Goal: Task Accomplishment & Management: Manage account settings

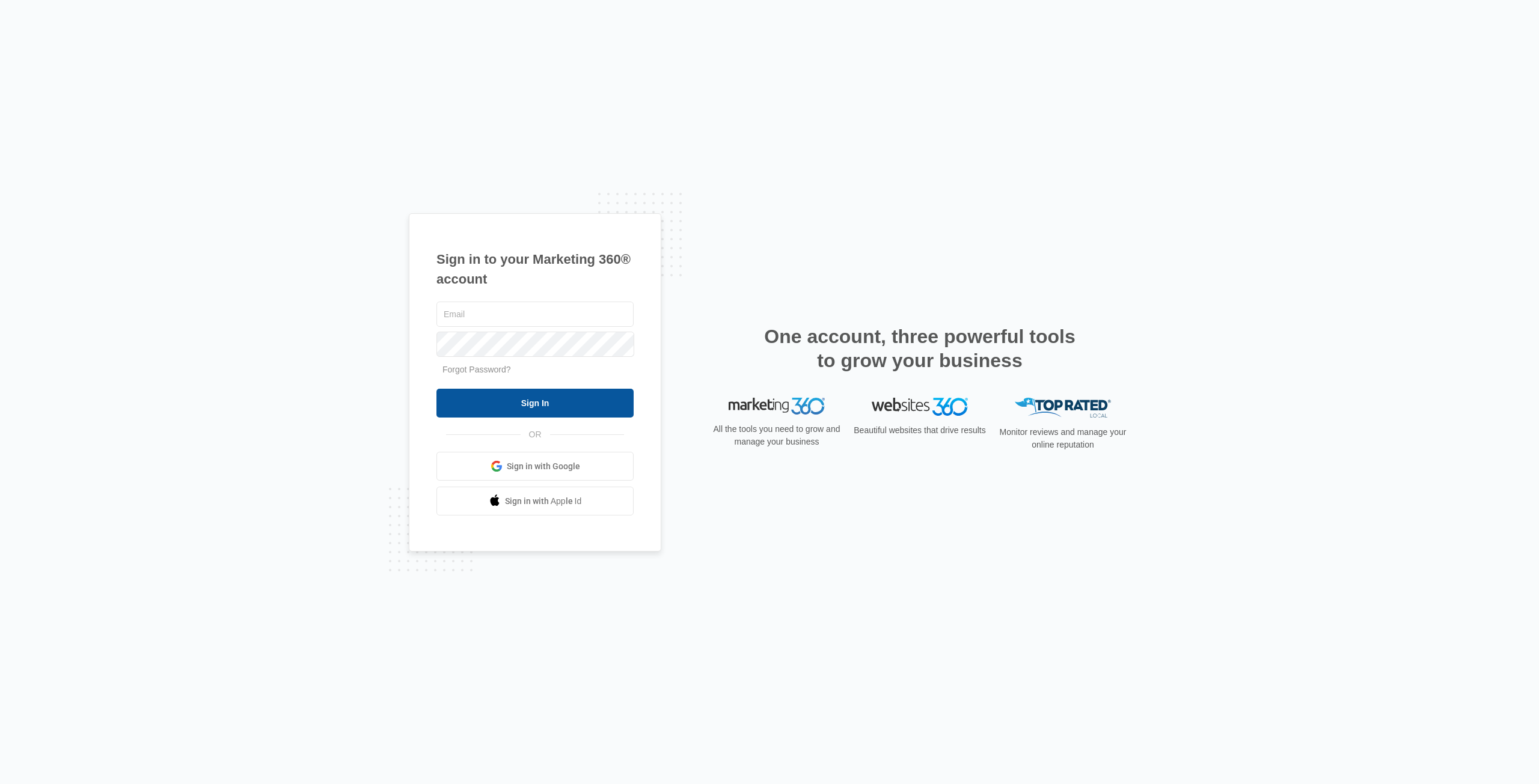
type input "[EMAIL_ADDRESS][DOMAIN_NAME]"
click at [579, 405] on input "Sign In" at bounding box center [535, 403] width 197 height 29
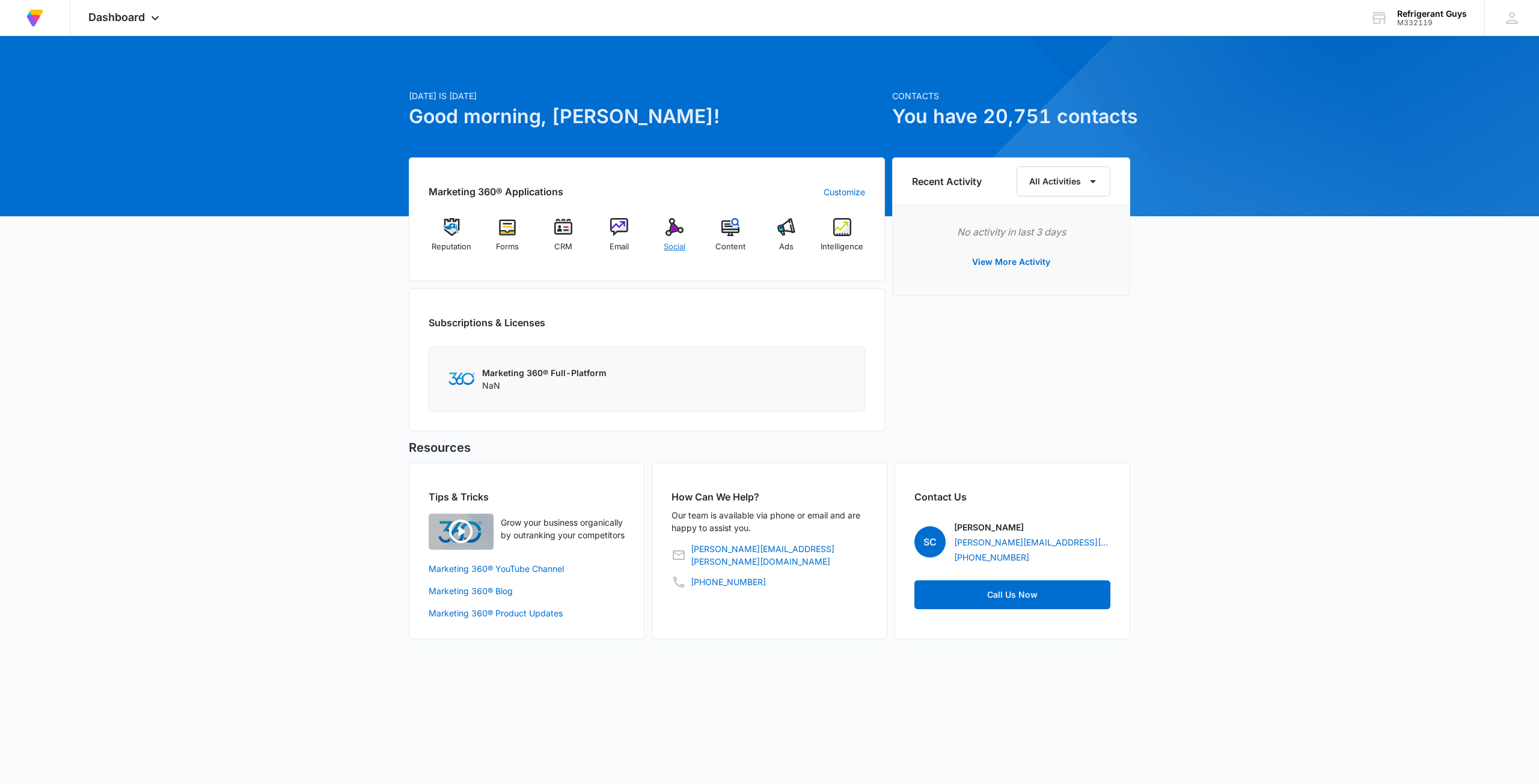
click at [669, 226] on img at bounding box center [674, 226] width 18 height 18
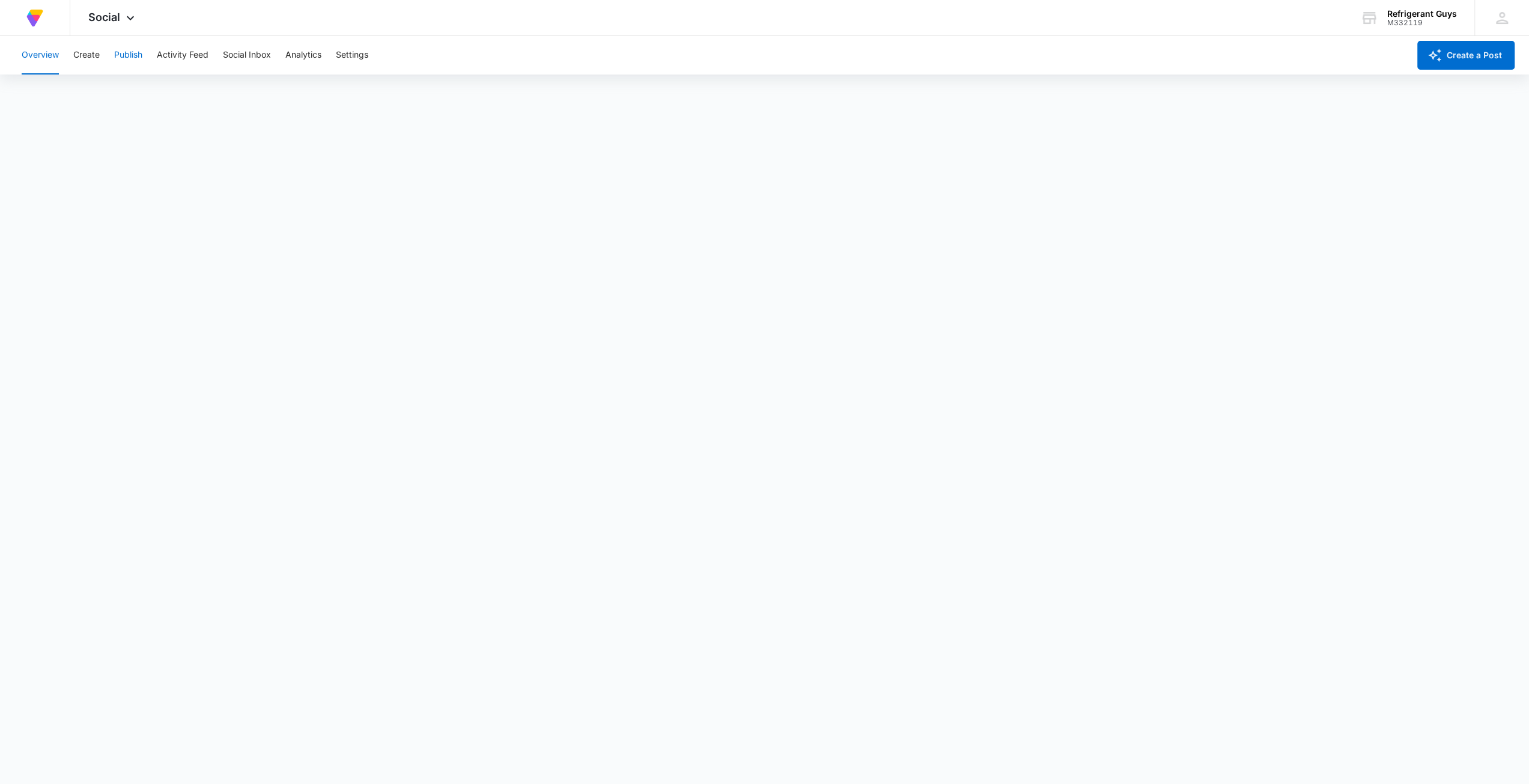
click at [124, 52] on button "Publish" at bounding box center [129, 55] width 28 height 39
click at [207, 51] on button "Activity Feed" at bounding box center [182, 55] width 51 height 39
click at [249, 51] on button "Social Inbox" at bounding box center [247, 55] width 48 height 39
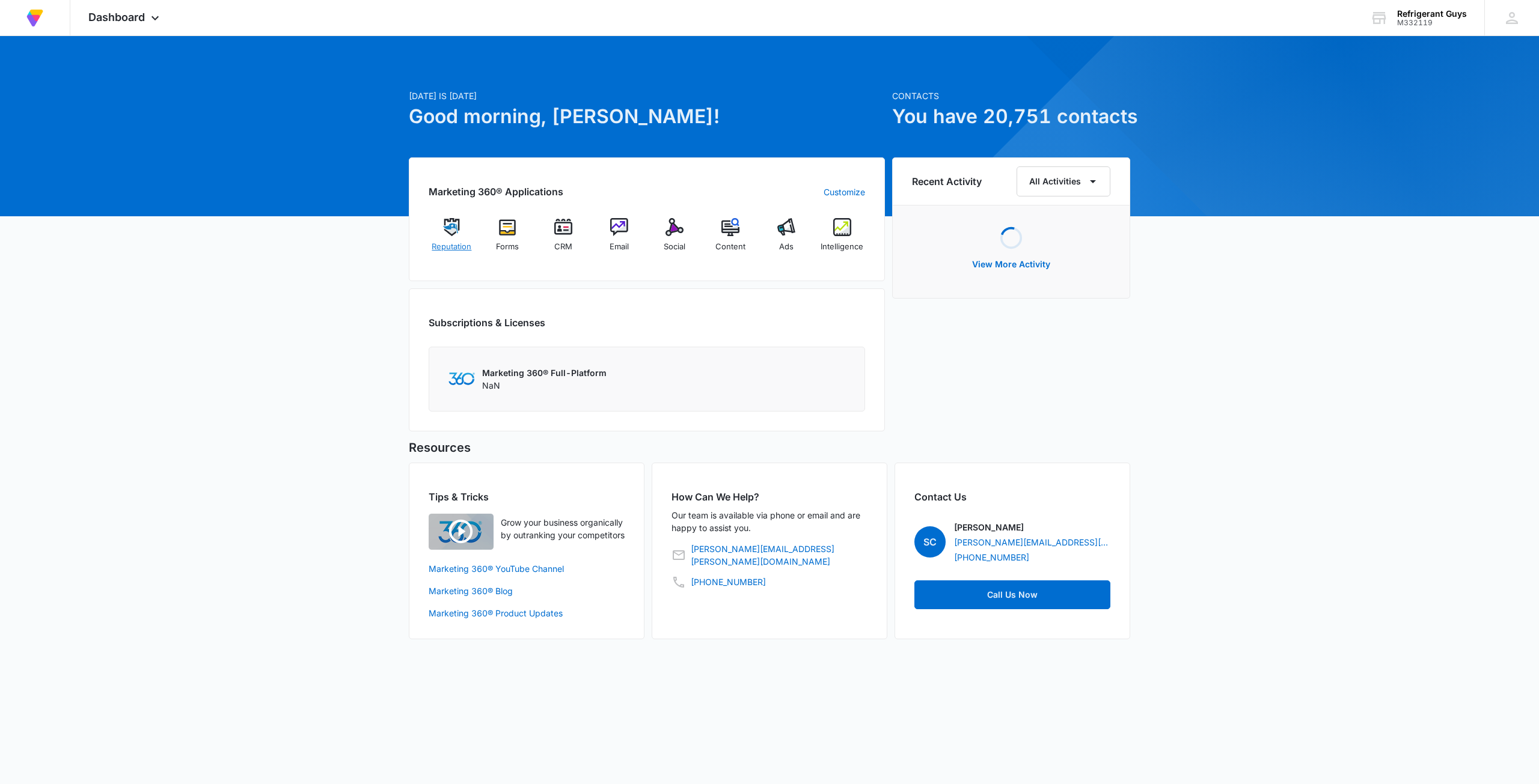
click at [451, 236] on div "Reputation" at bounding box center [451, 239] width 47 height 43
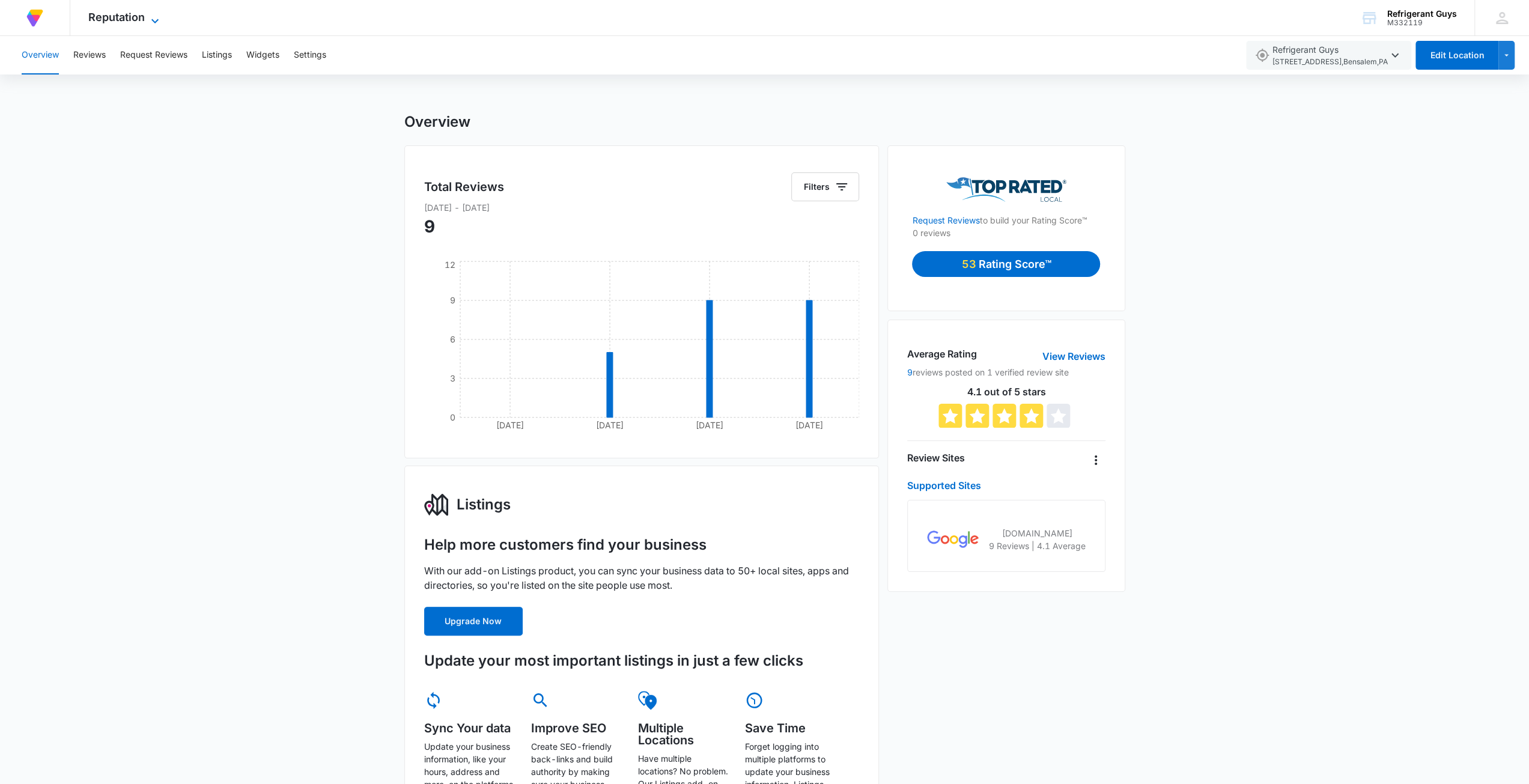
click at [153, 12] on div "Reputation Apps Reputation Forms CRM Email Social Content Ads Intelligence File…" at bounding box center [125, 17] width 110 height 35
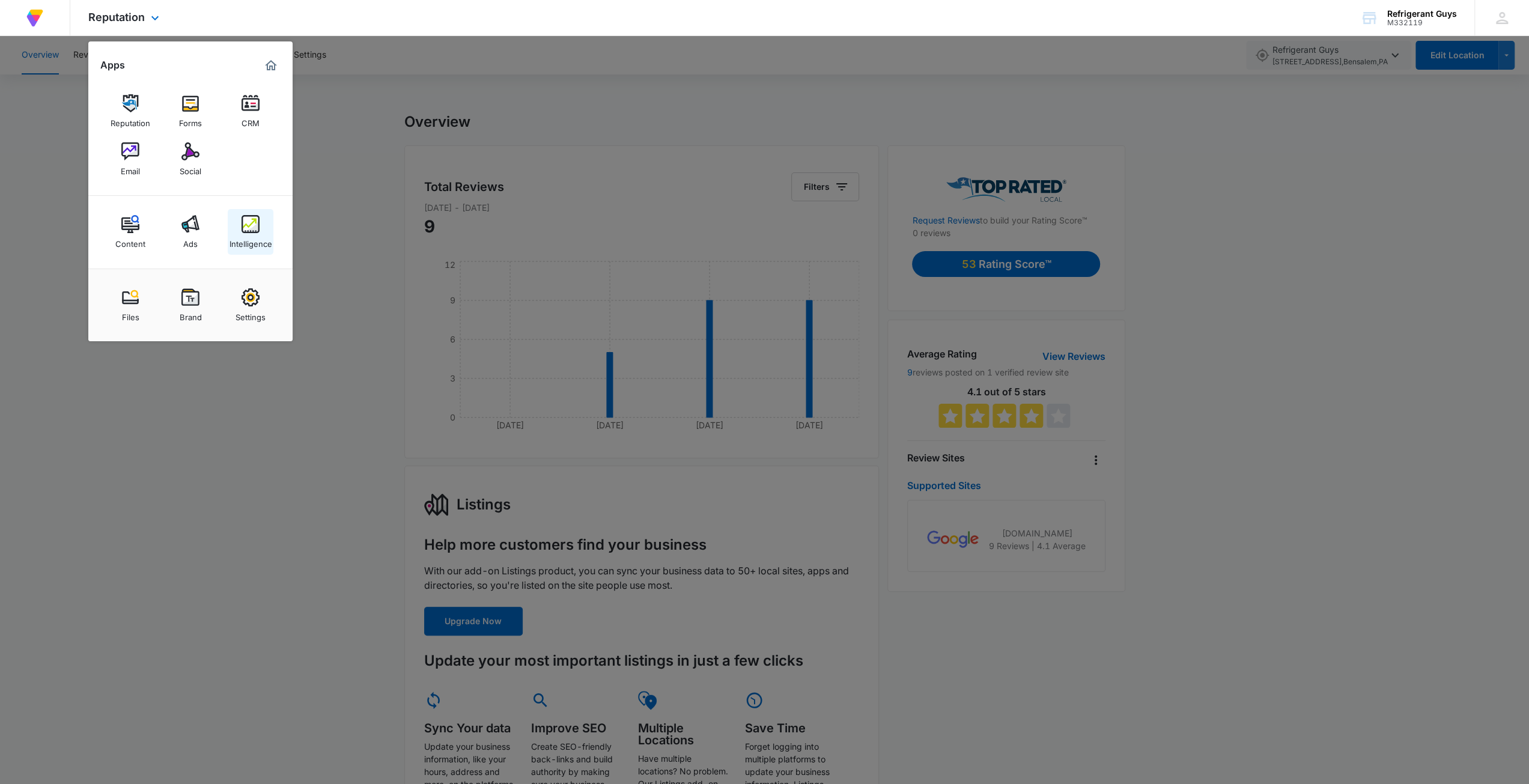
click at [250, 224] on img at bounding box center [250, 224] width 18 height 18
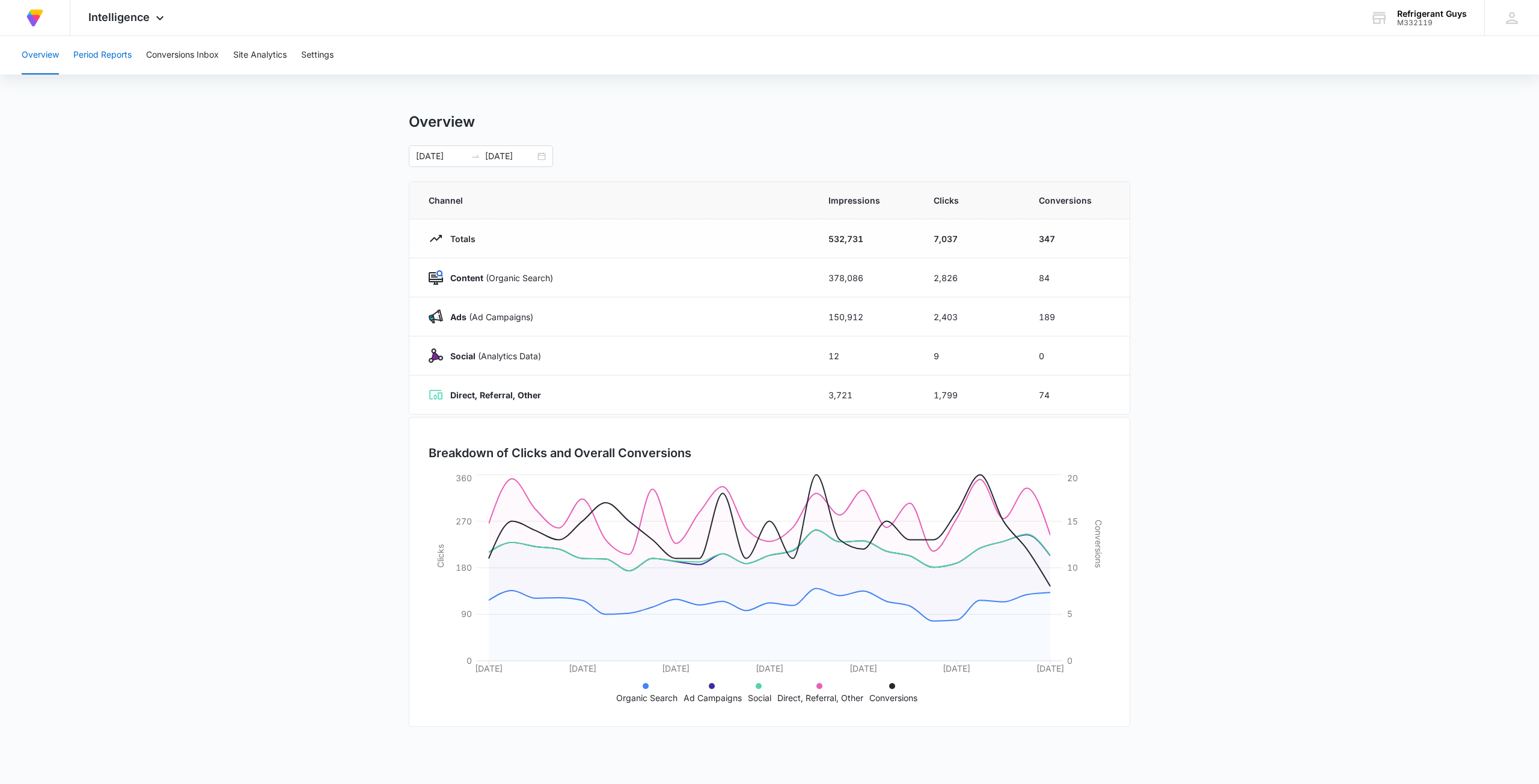
click at [101, 44] on button "Period Reports" at bounding box center [103, 55] width 58 height 39
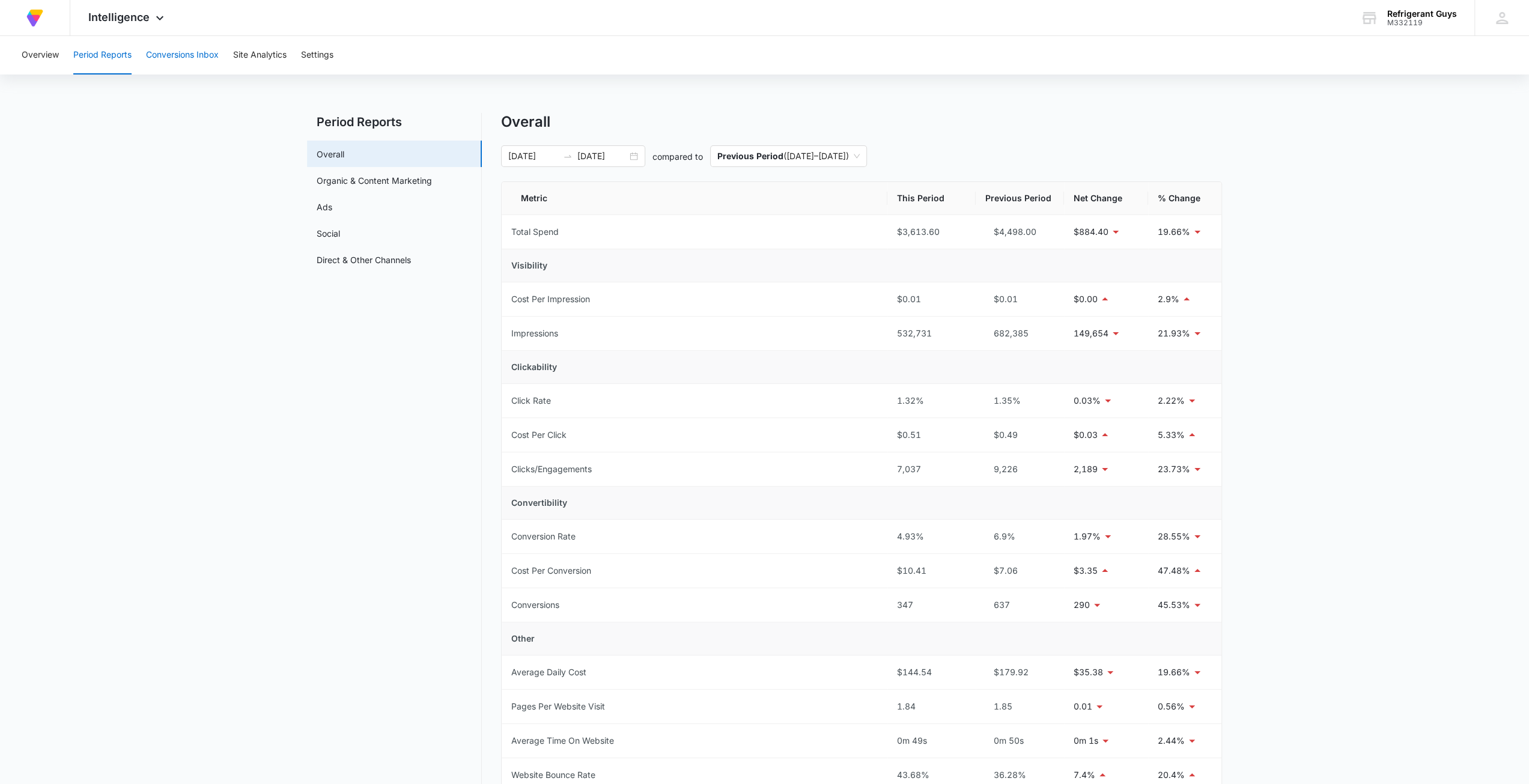
click at [173, 65] on button "Conversions Inbox" at bounding box center [182, 55] width 73 height 39
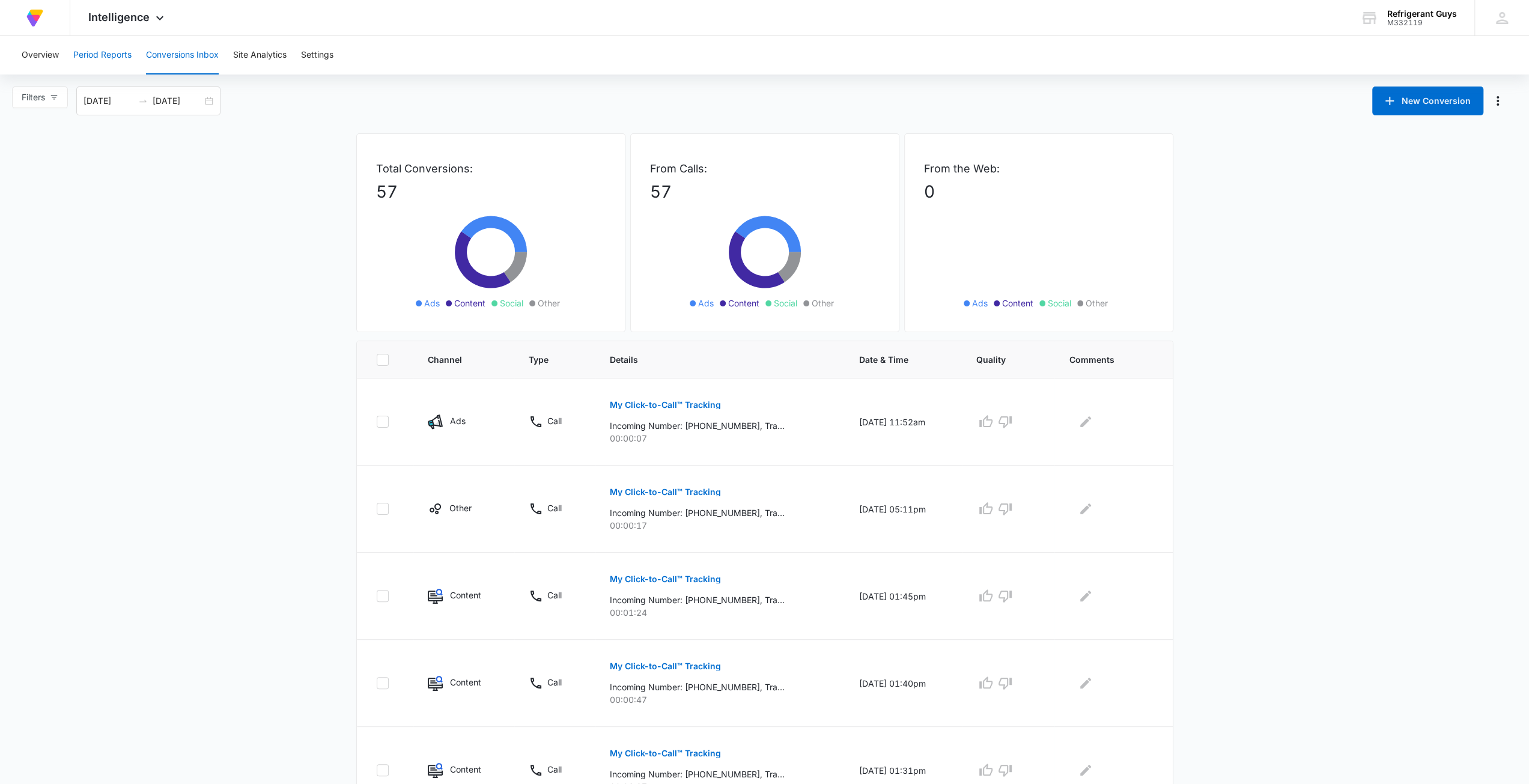
click at [111, 45] on button "Period Reports" at bounding box center [103, 55] width 58 height 39
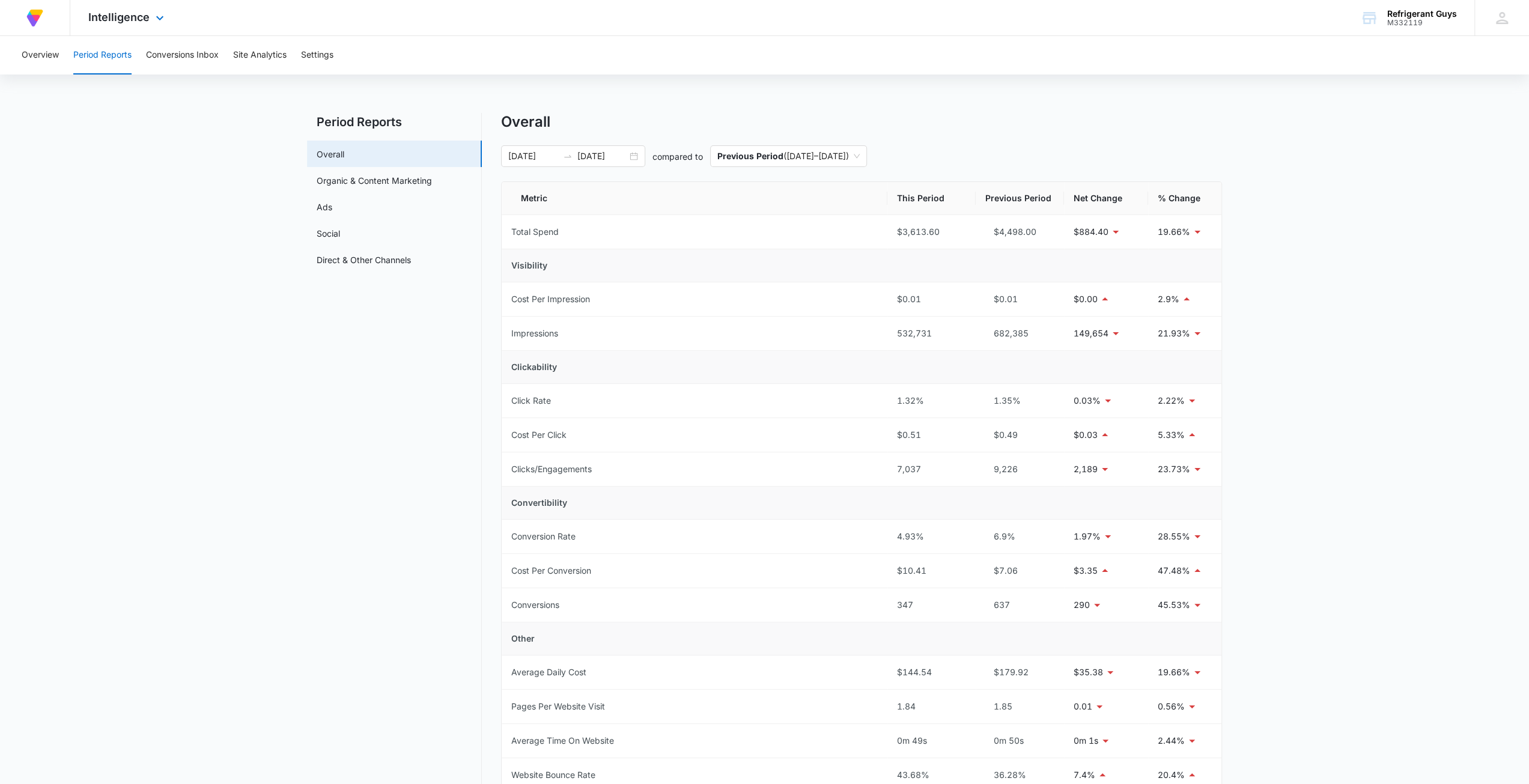
click at [132, 26] on div "Intelligence Apps Reputation Forms CRM Email Social Content Ads Intelligence Fi…" at bounding box center [127, 17] width 114 height 35
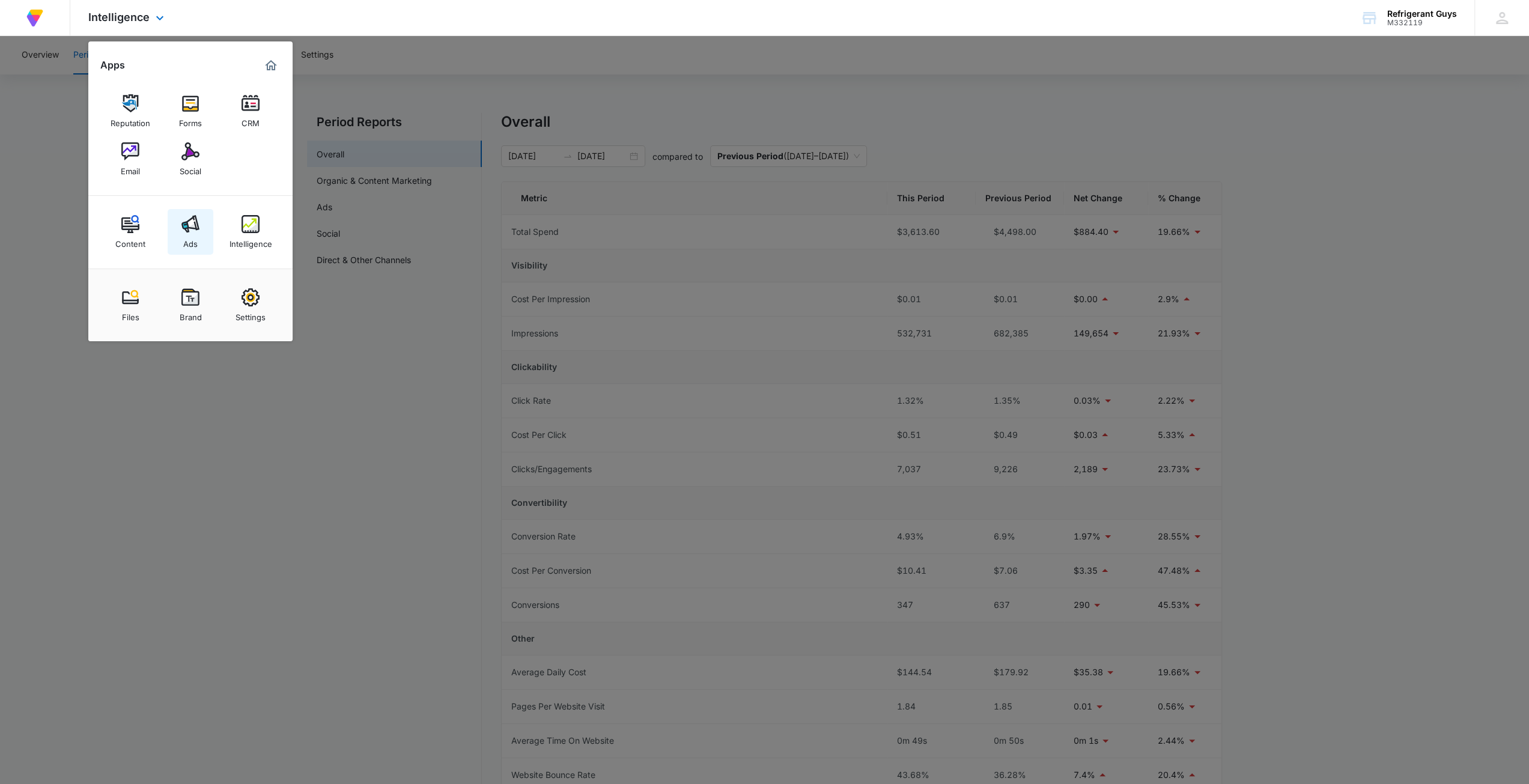
click at [193, 233] on div "Ads" at bounding box center [190, 241] width 14 height 16
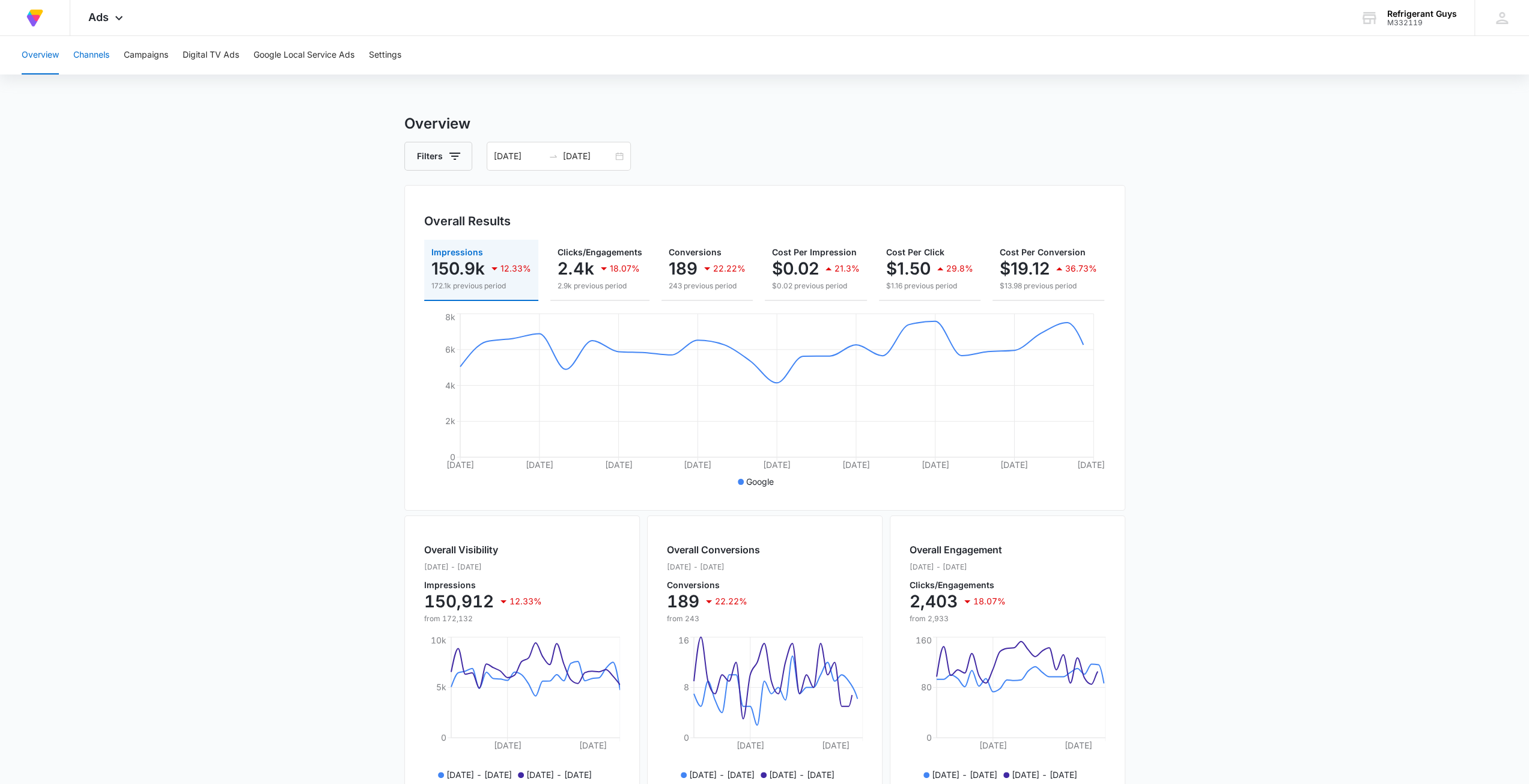
click at [110, 52] on div "Overview Channels Campaigns Digital TV Ads Google Local Service Ads Settings" at bounding box center [764, 55] width 1501 height 39
click at [108, 54] on button "Channels" at bounding box center [92, 55] width 36 height 39
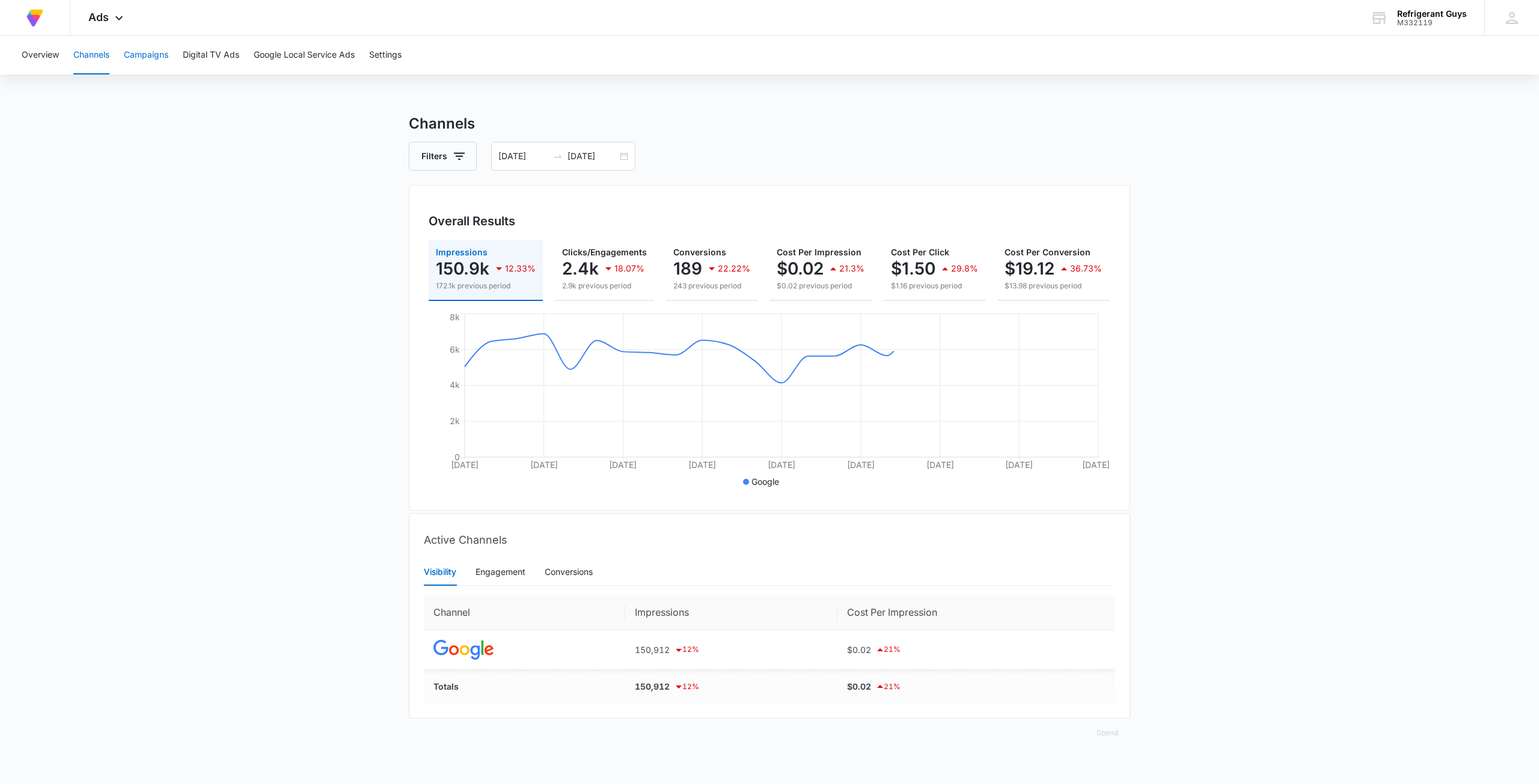
click at [144, 54] on button "Campaigns" at bounding box center [146, 55] width 44 height 39
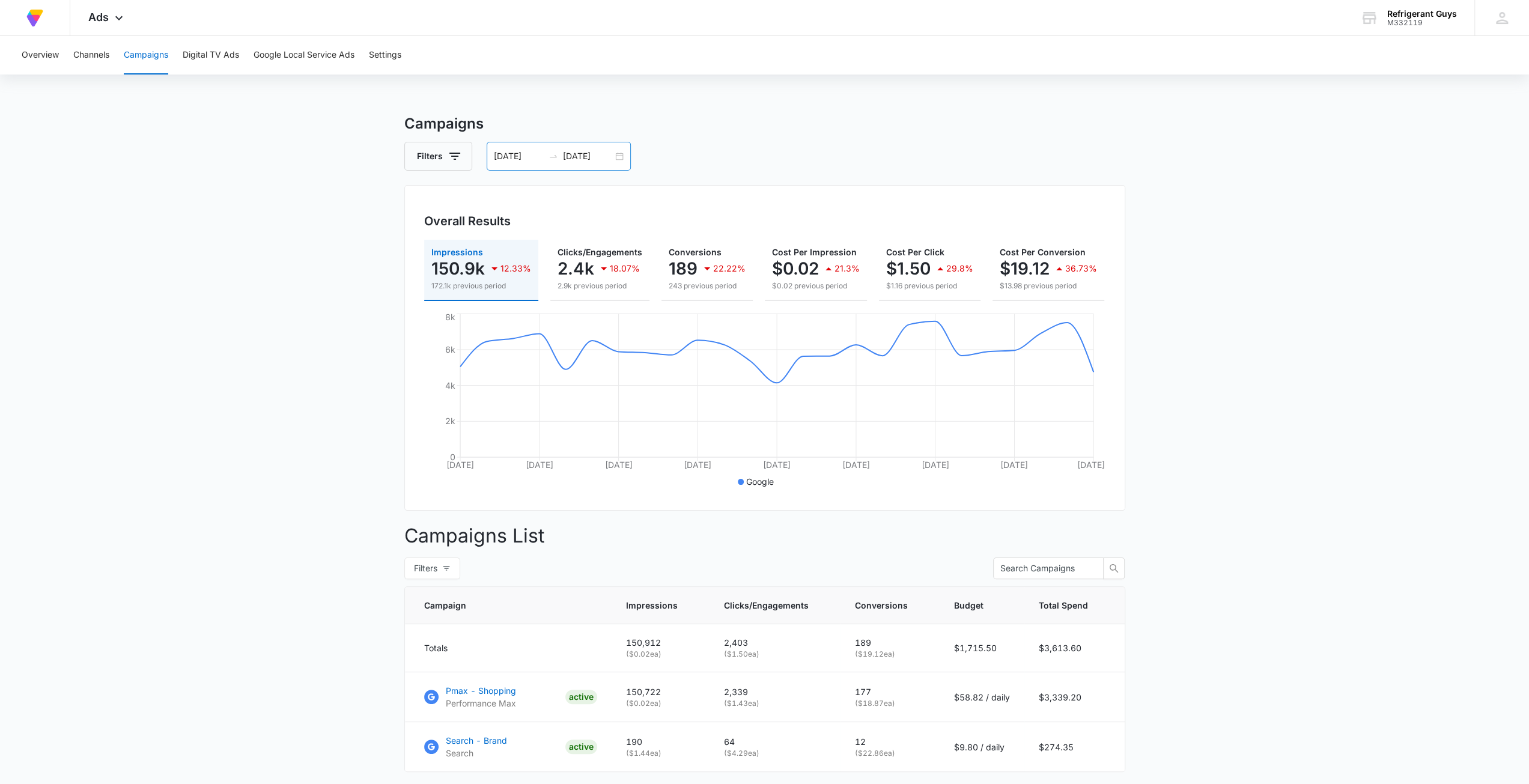
click at [614, 157] on div "09/01/2025 09/25/2025" at bounding box center [559, 156] width 144 height 29
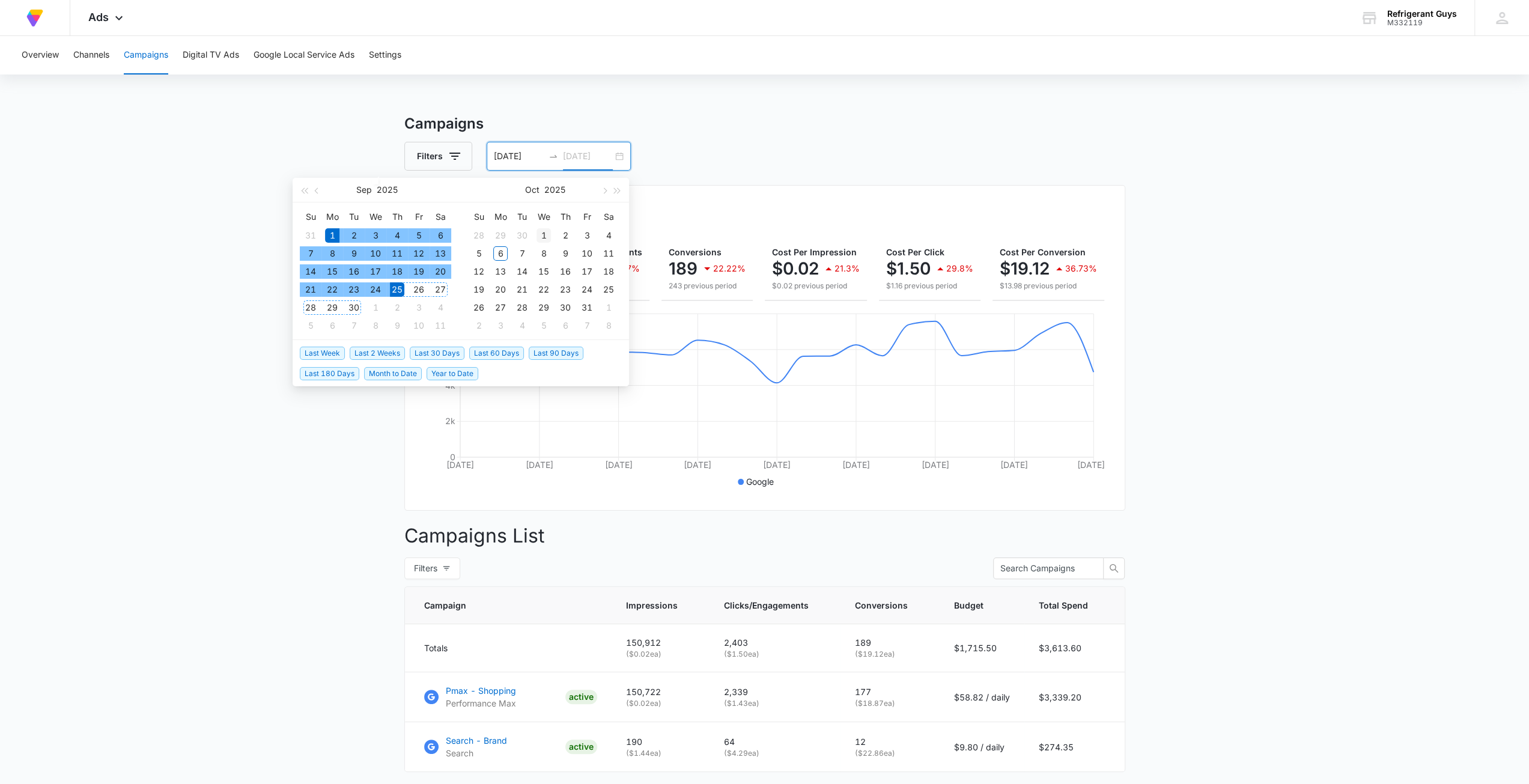
type input "10/01/2025"
click at [551, 237] on div "1" at bounding box center [544, 235] width 14 height 14
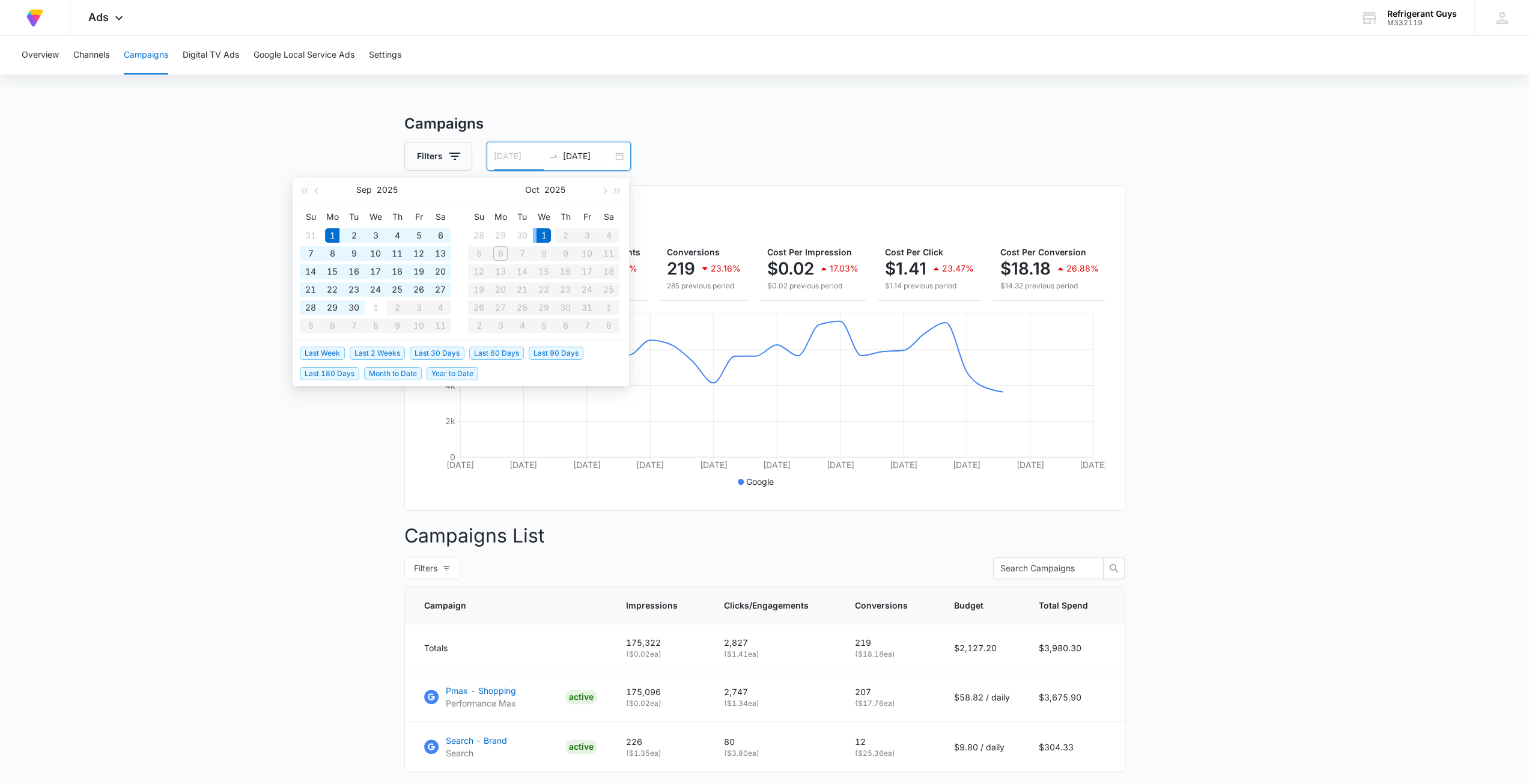
click at [544, 236] on div "1" at bounding box center [544, 235] width 14 height 14
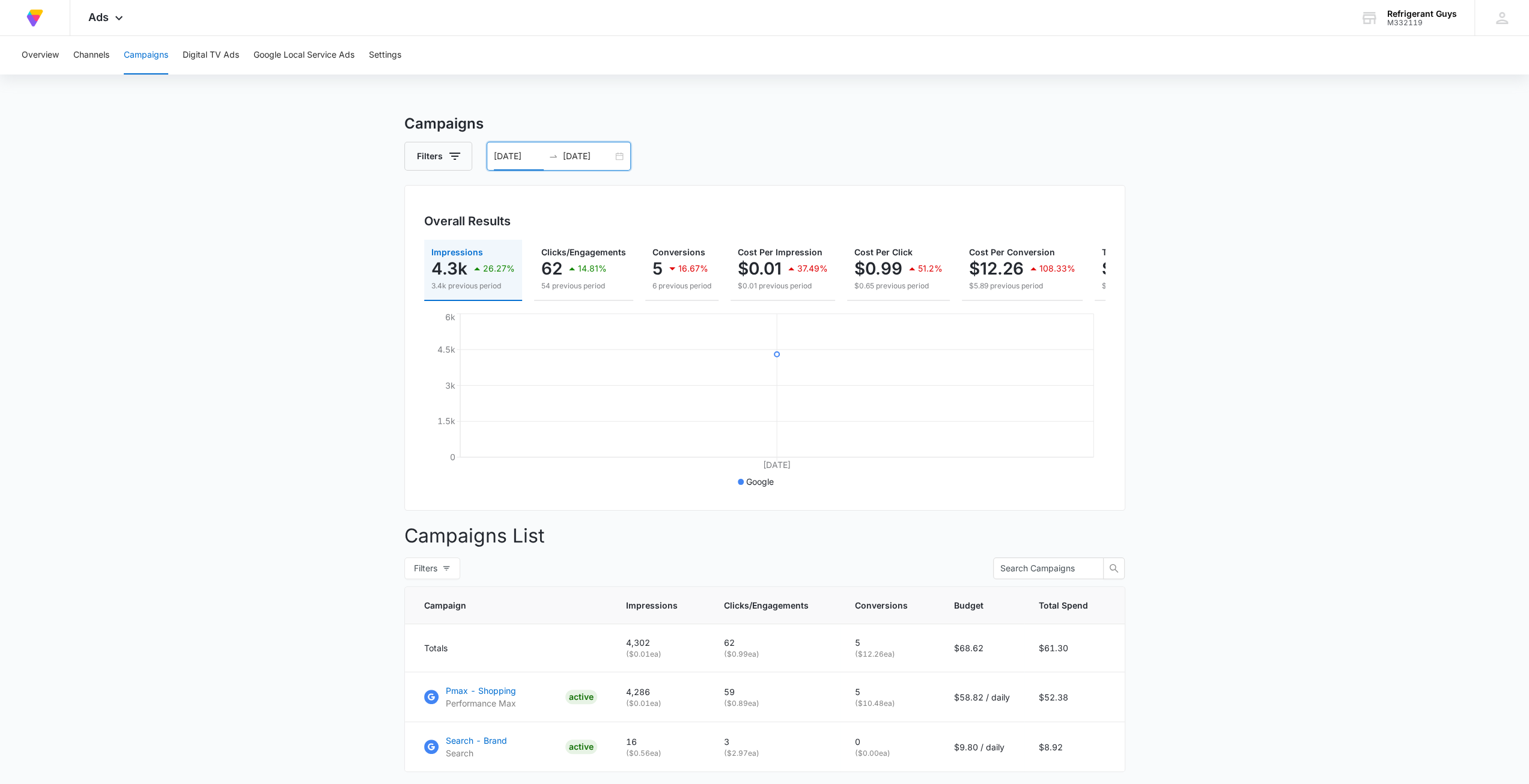
click at [619, 162] on div "10/01/2025 10/01/2025" at bounding box center [559, 156] width 144 height 29
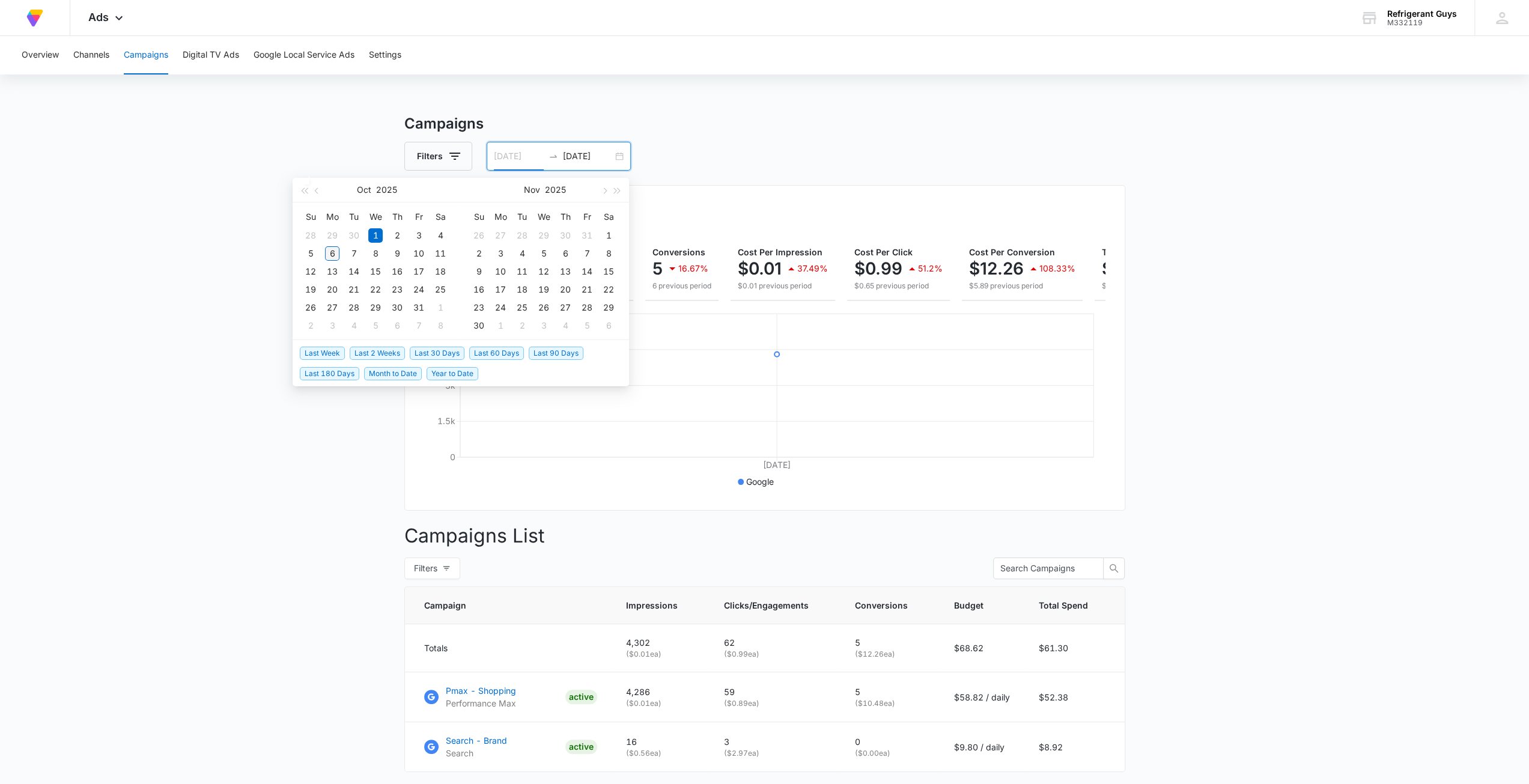
type input "10/06/2025"
click at [336, 258] on div "6" at bounding box center [332, 253] width 14 height 14
type input "10/09/2025"
click at [533, 155] on input "10/06/2025" at bounding box center [518, 156] width 50 height 13
type input "10/01/2025"
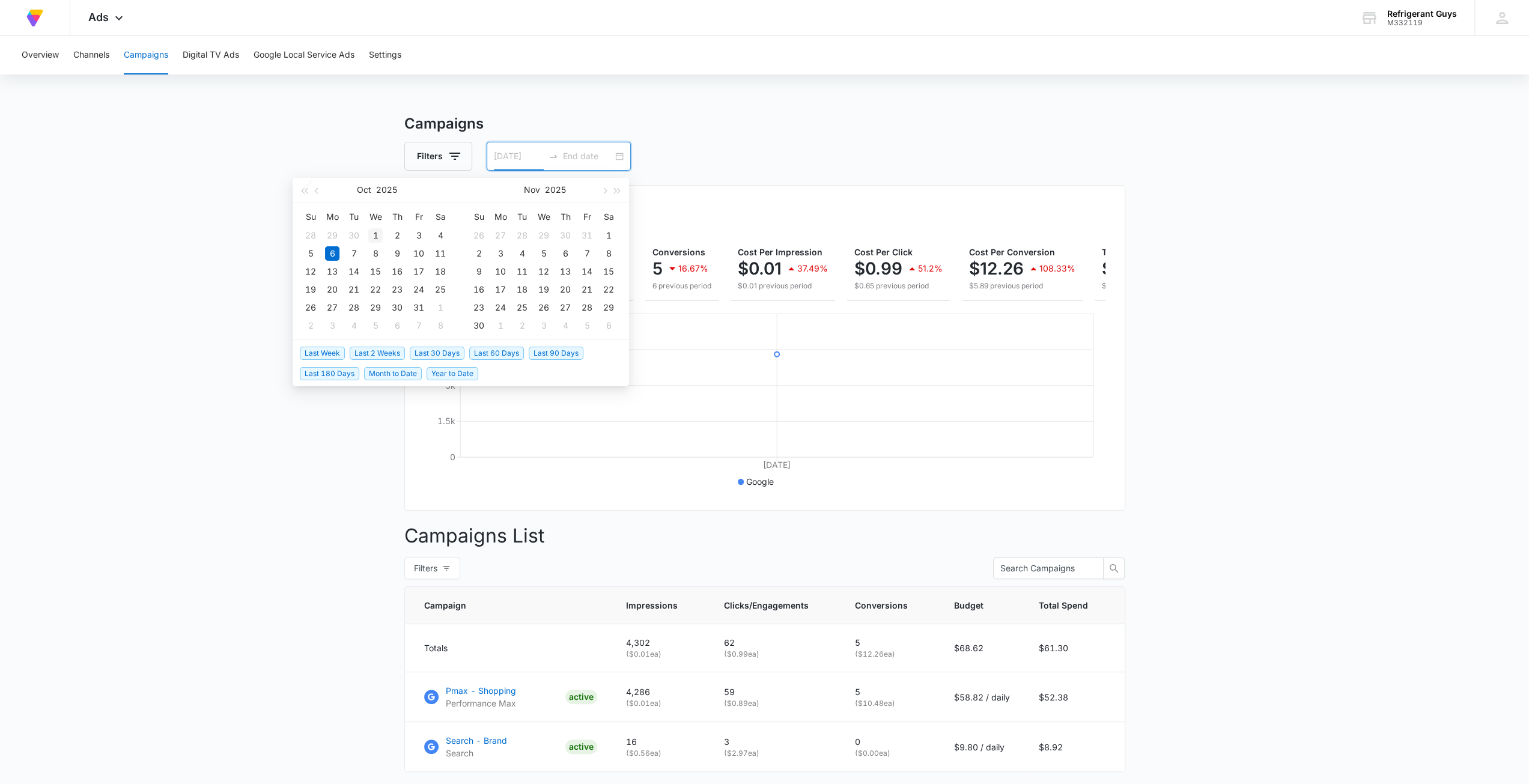
click at [378, 233] on div "1" at bounding box center [376, 235] width 14 height 14
type input "10/06/2025"
click at [335, 255] on div "6" at bounding box center [332, 253] width 14 height 14
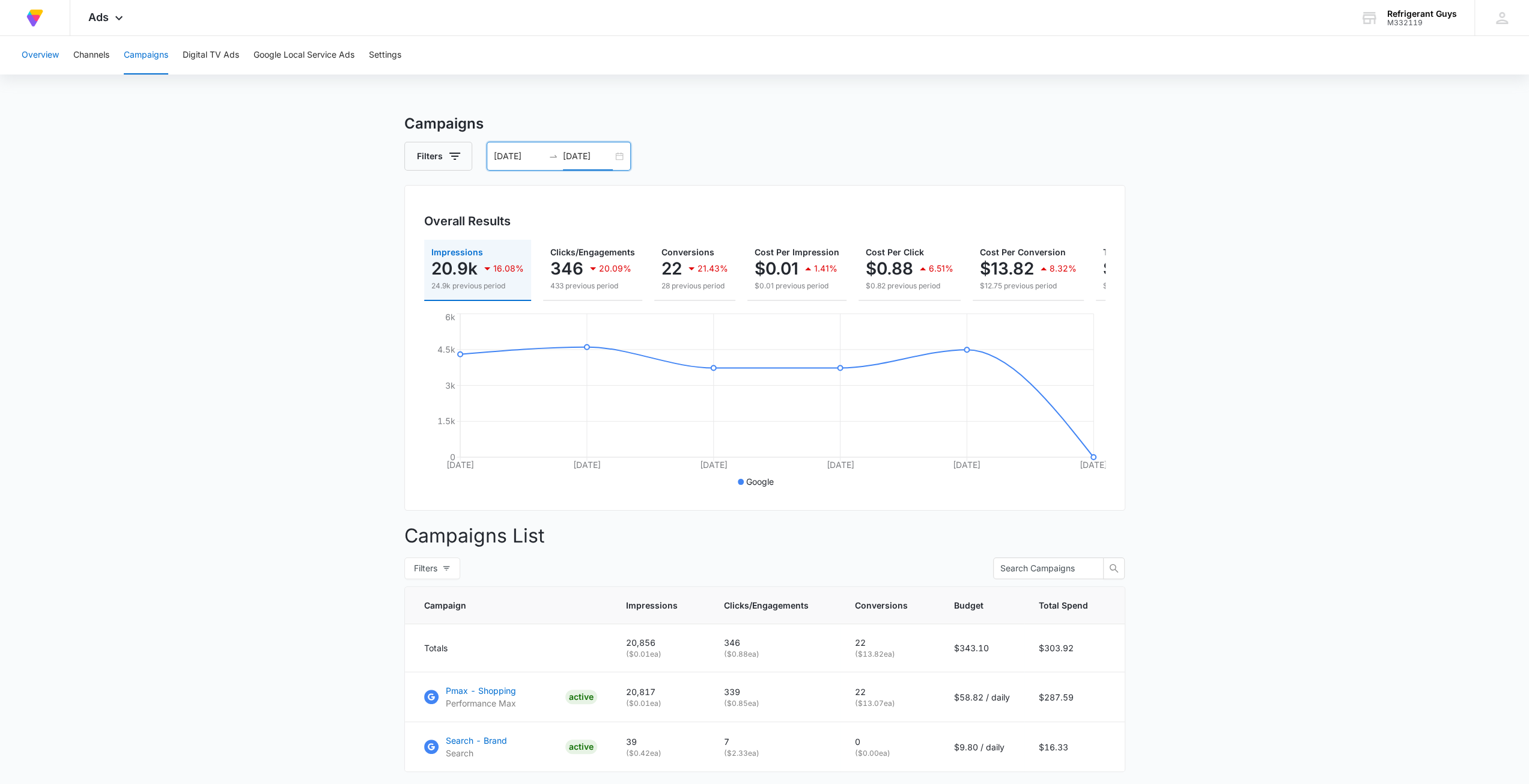
click at [36, 52] on button "Overview" at bounding box center [39, 55] width 37 height 39
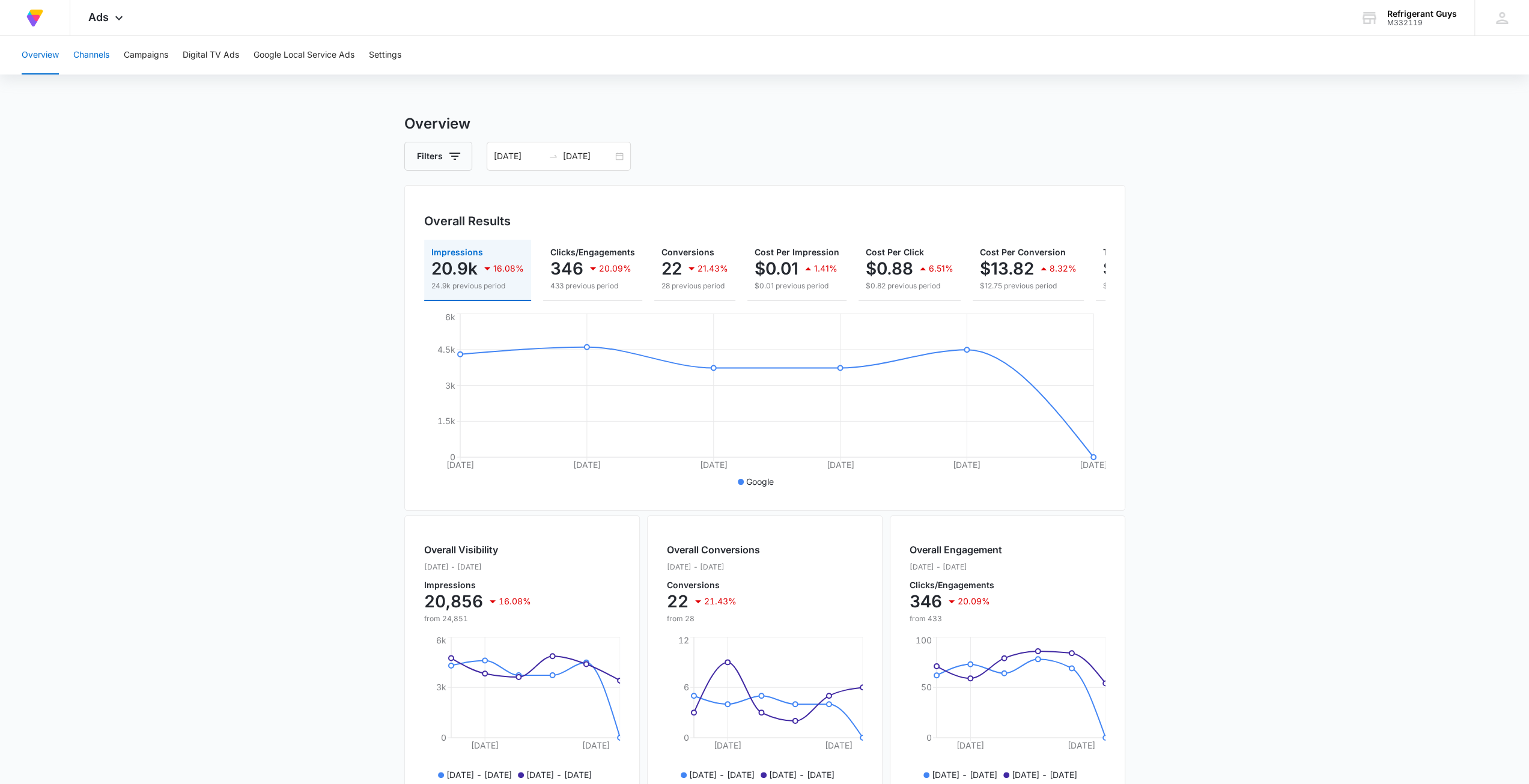
click at [80, 62] on button "Channels" at bounding box center [92, 55] width 36 height 39
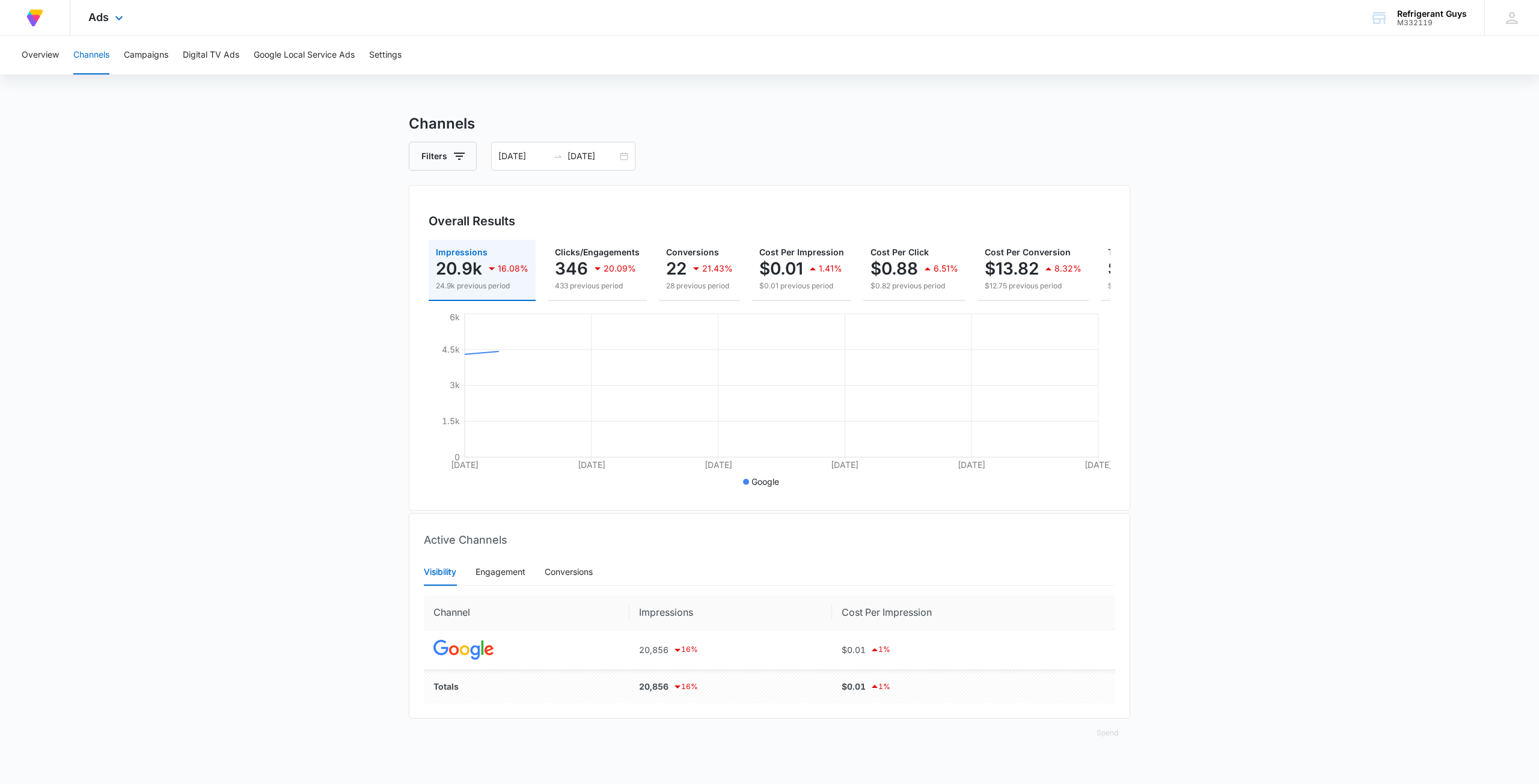
click at [19, 24] on div "At Volusion, we work hard to foster a great work environment where everyone fee…" at bounding box center [35, 17] width 34 height 35
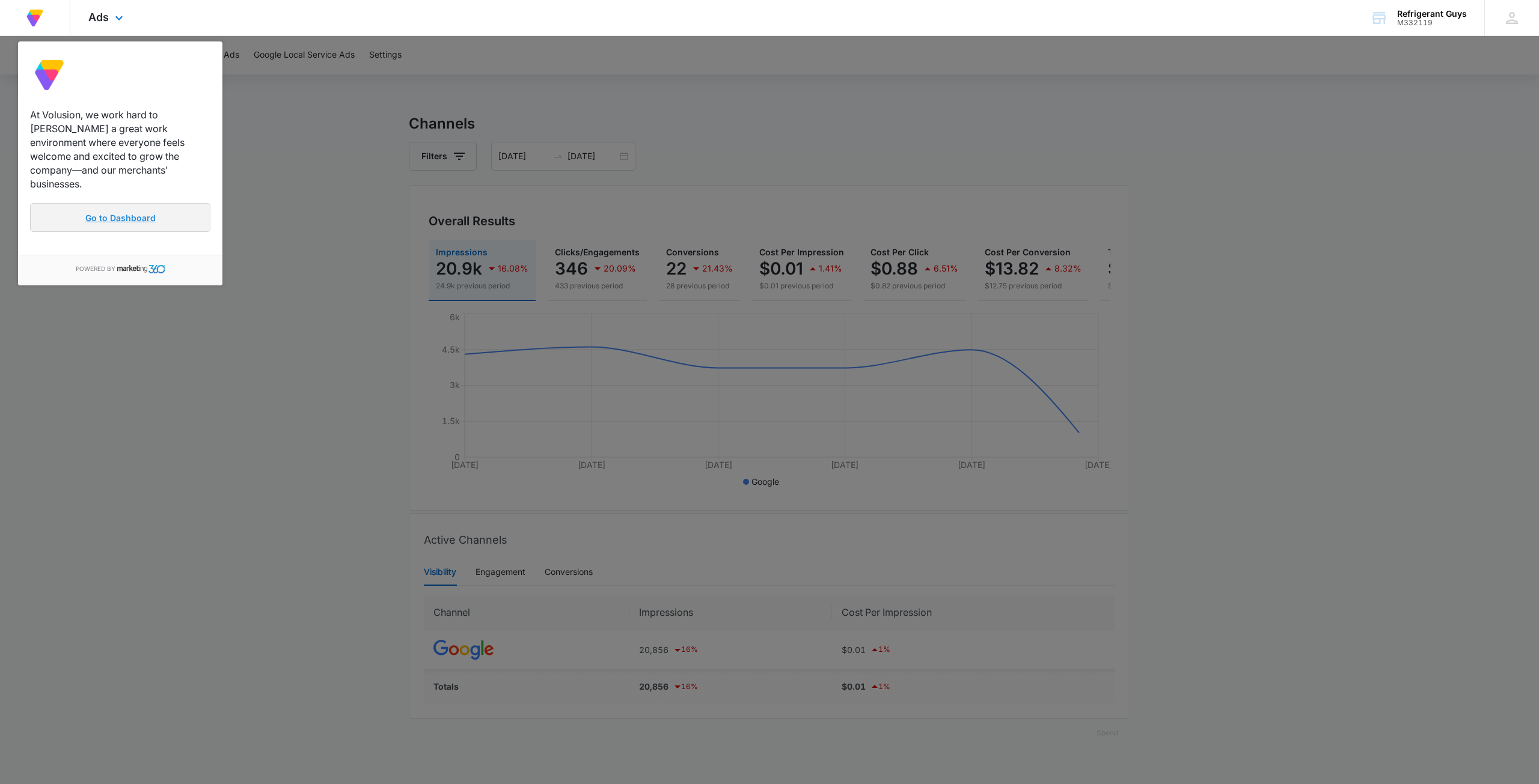
click at [69, 203] on link "Go to Dashboard" at bounding box center [120, 217] width 180 height 29
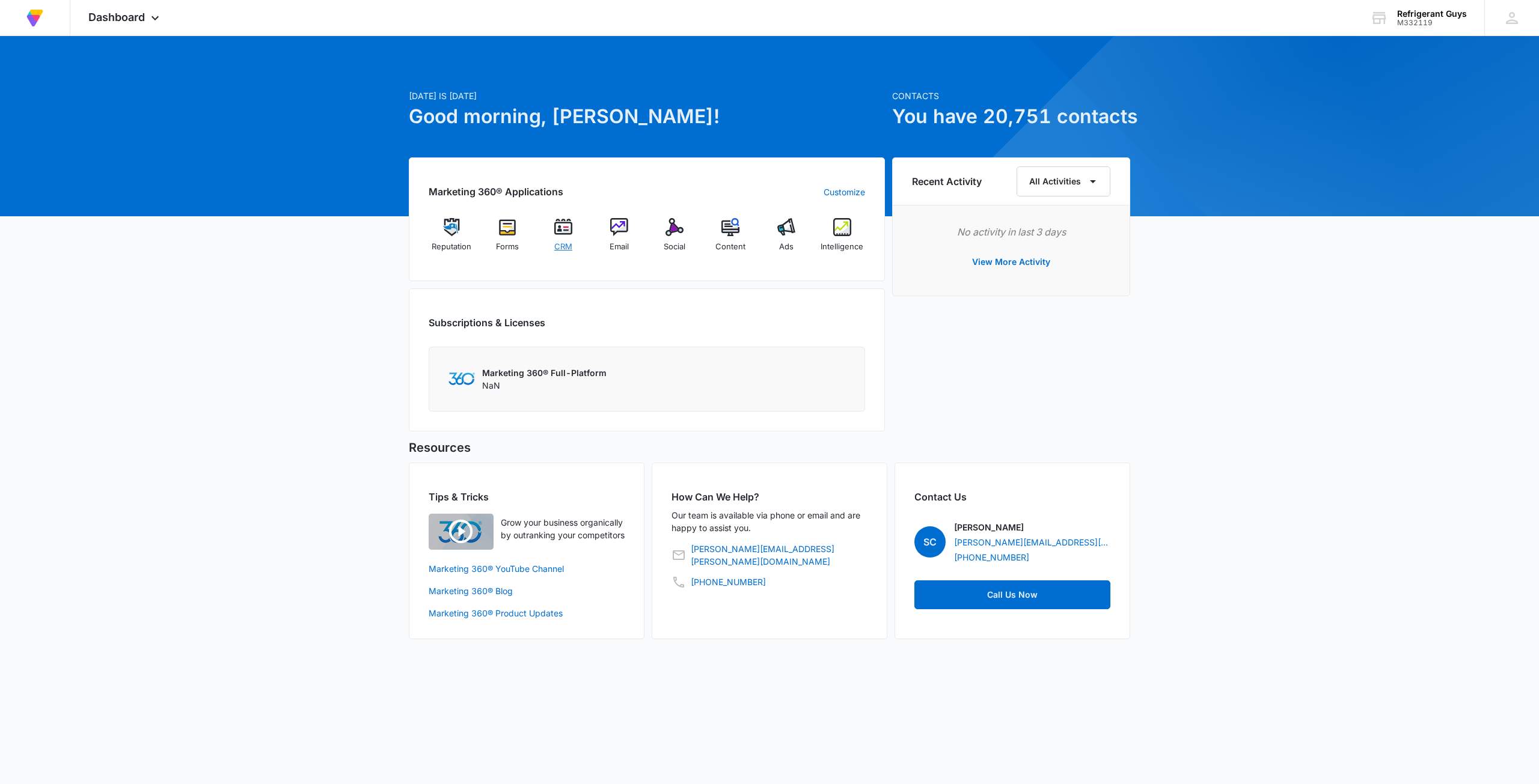
click at [561, 223] on img at bounding box center [563, 226] width 18 height 18
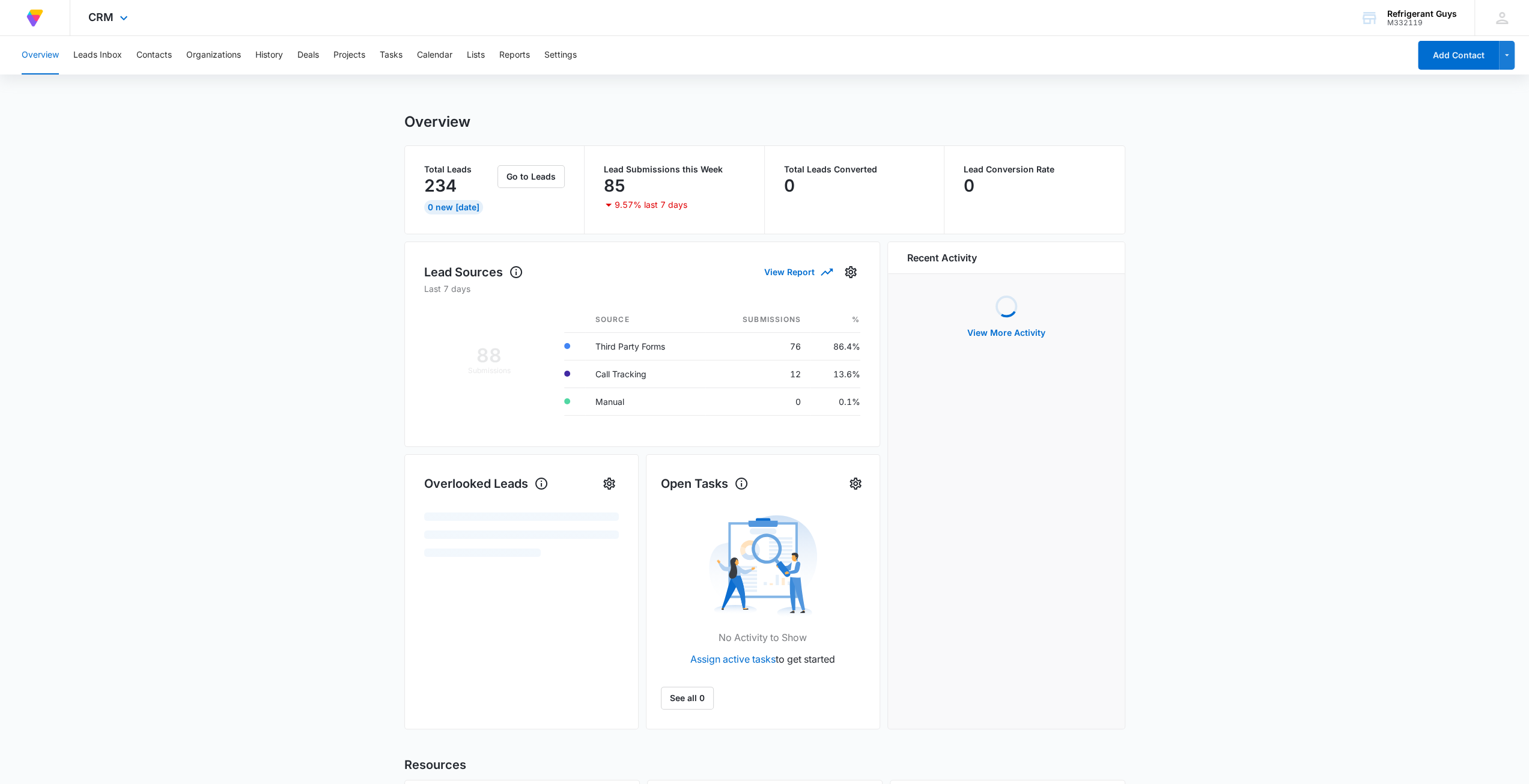
click at [66, 24] on div "At Volusion, we work hard to foster a great work environment where everyone fee…" at bounding box center [35, 17] width 70 height 35
click at [125, 11] on div "CRM Apps Reputation Forms CRM Email Social Content Ads Intelligence Files Brand…" at bounding box center [110, 17] width 79 height 35
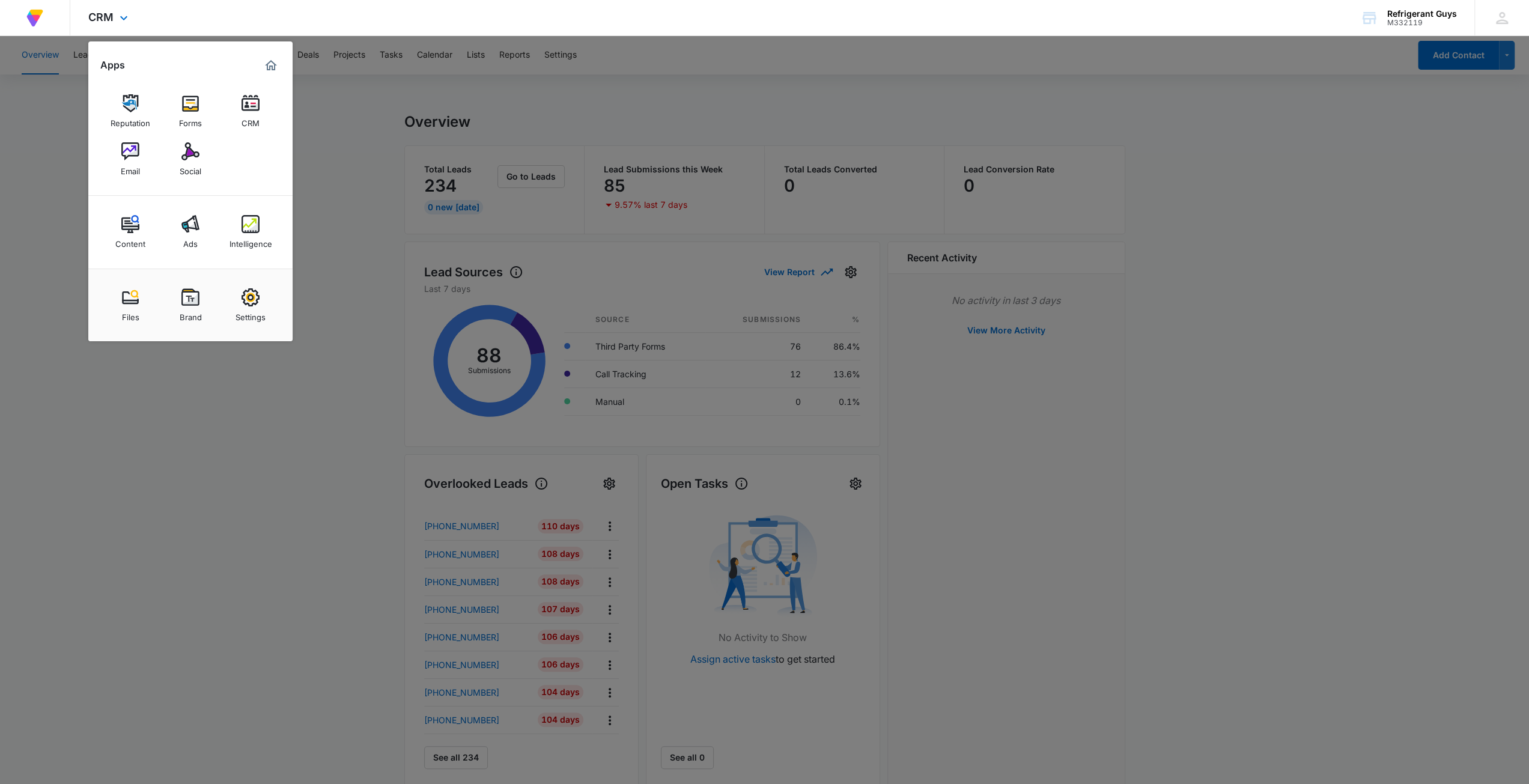
click at [107, 160] on div "Reputation Forms CRM Email Social" at bounding box center [190, 135] width 204 height 121
click at [121, 155] on img at bounding box center [130, 151] width 18 height 18
